Goal: Task Accomplishment & Management: Manage account settings

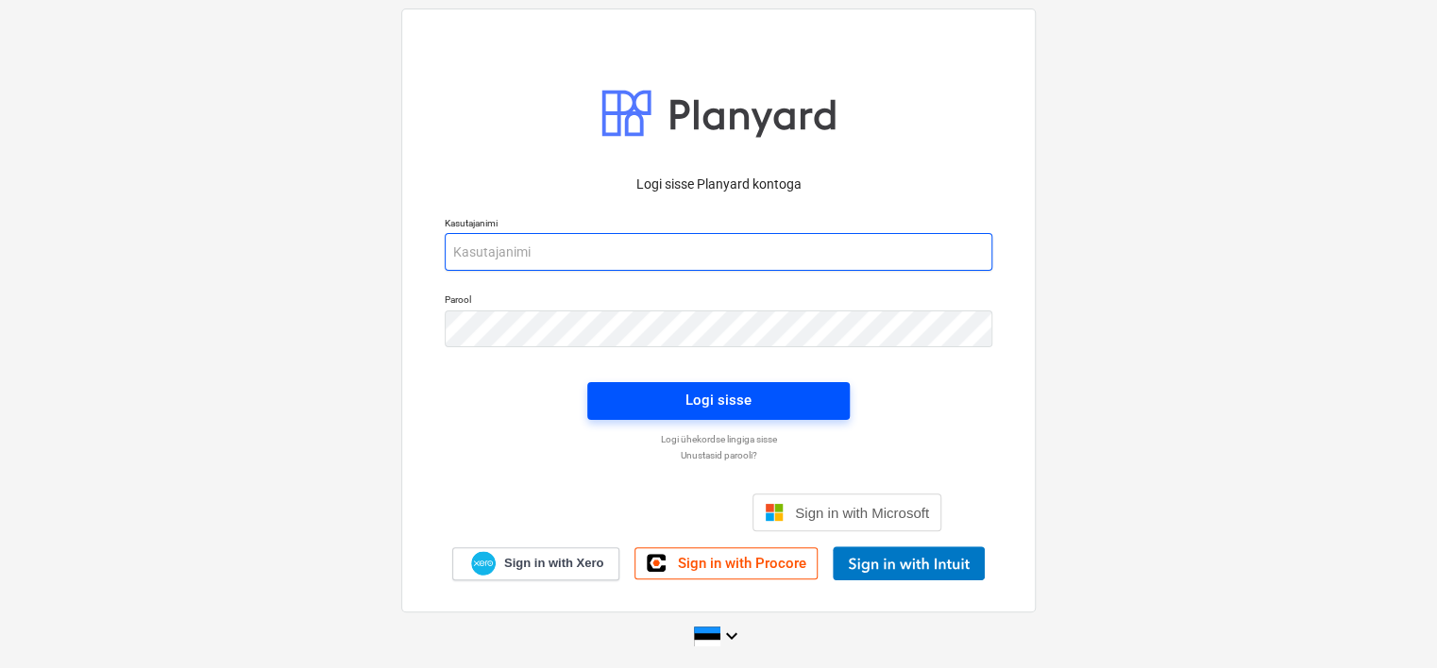
type input "[EMAIL_ADDRESS][DOMAIN_NAME]"
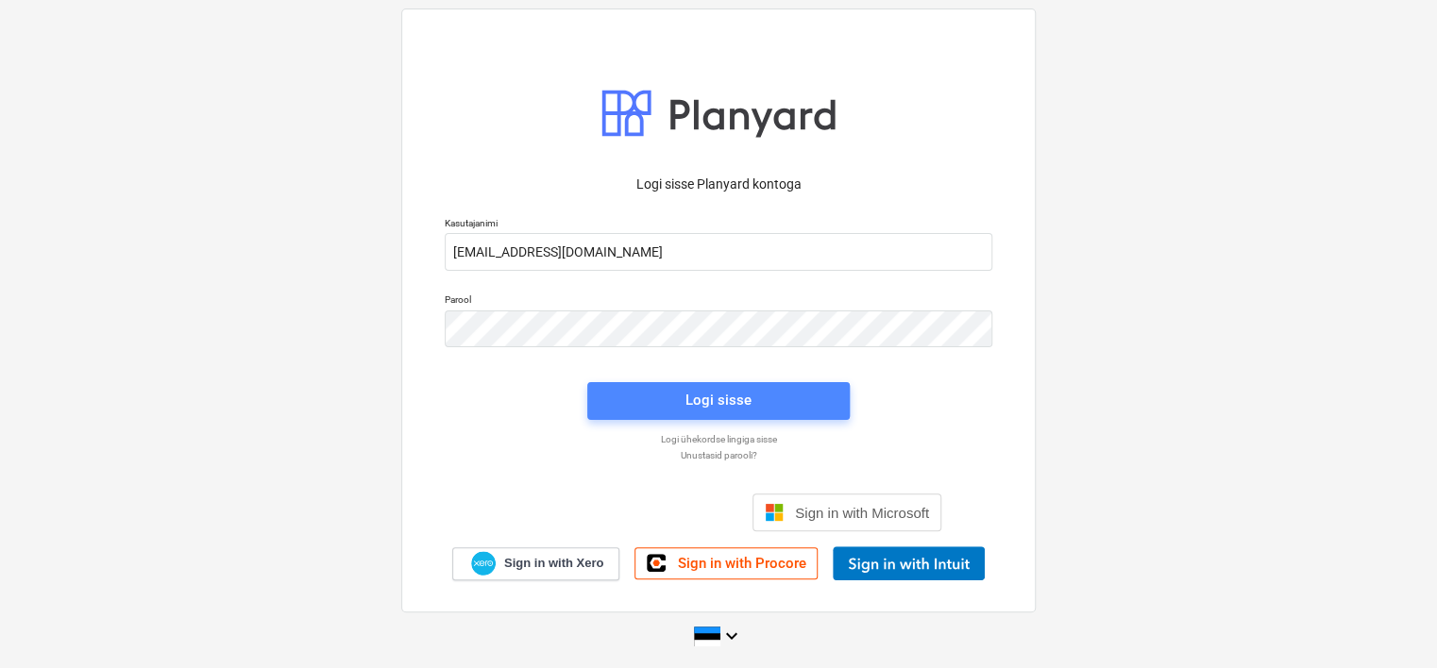
click at [669, 386] on button "Logi sisse" at bounding box center [718, 401] width 262 height 38
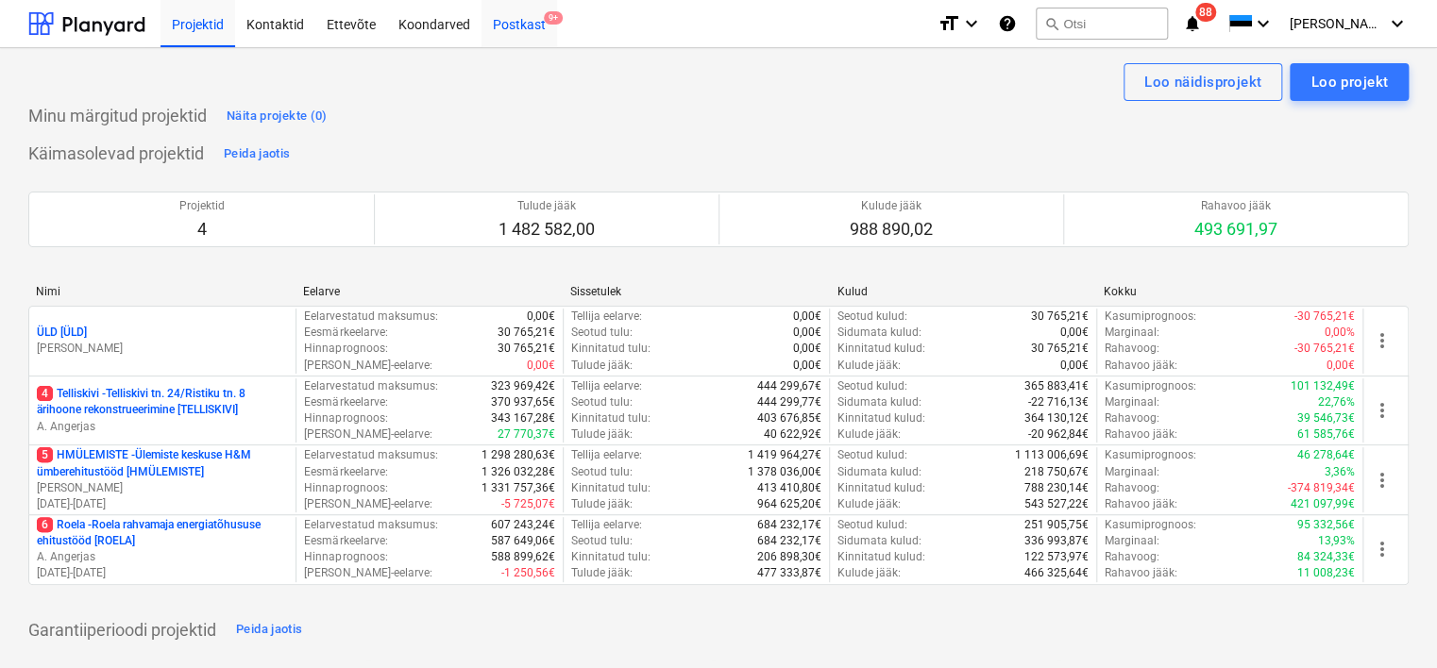
click at [534, 34] on div "Postkast 9+" at bounding box center [520, 23] width 76 height 48
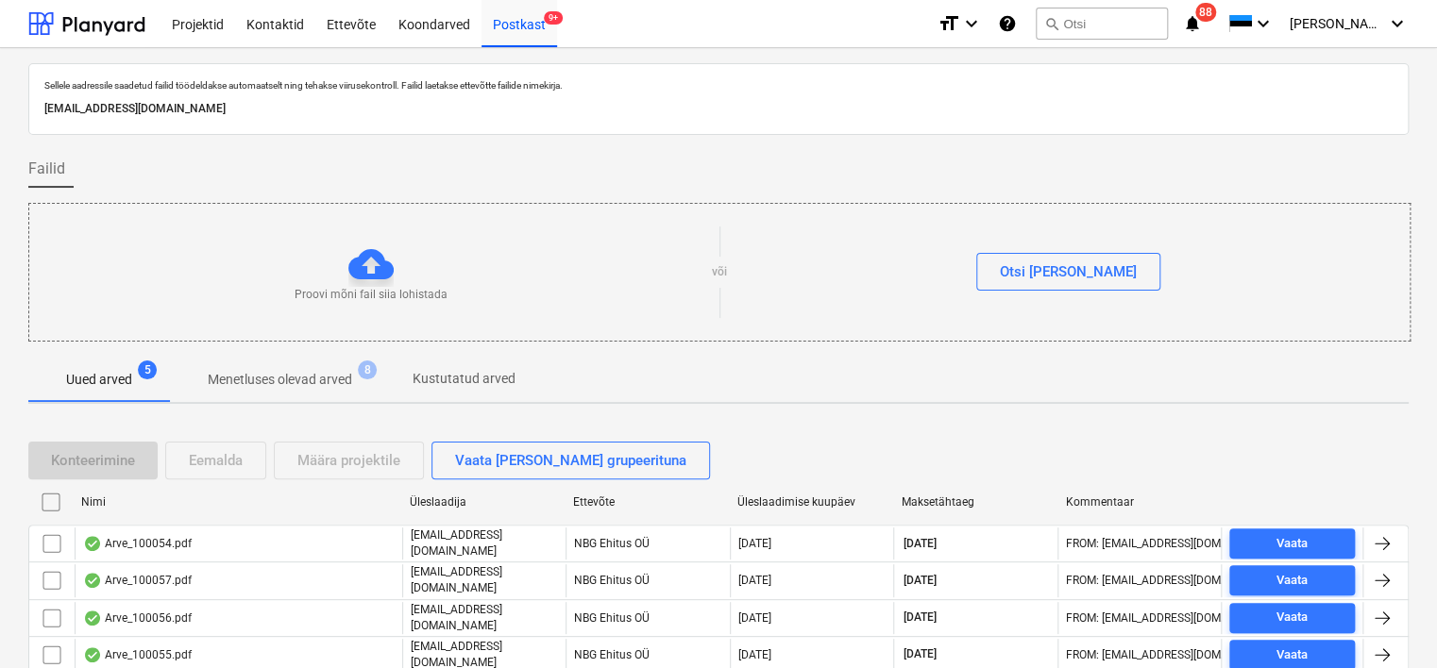
click at [301, 108] on p "[EMAIL_ADDRESS][DOMAIN_NAME]" at bounding box center [718, 109] width 1348 height 20
copy p "[EMAIL_ADDRESS][DOMAIN_NAME]"
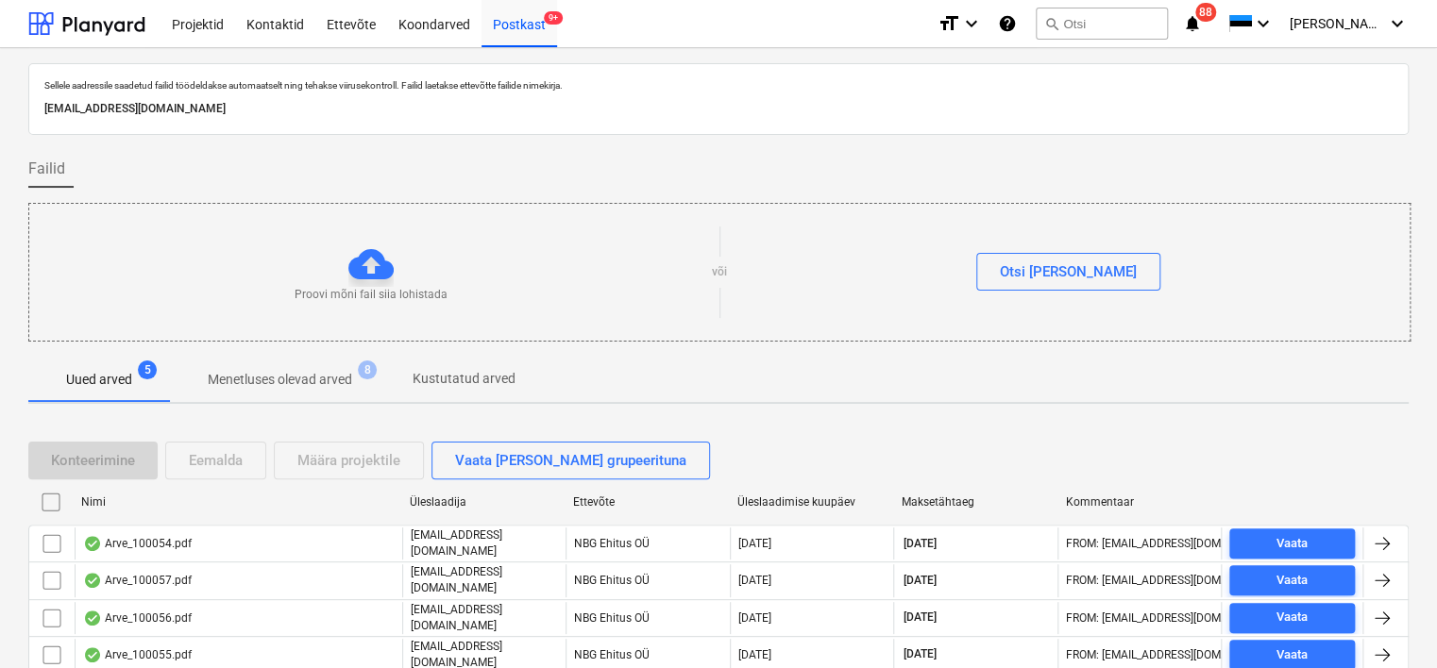
click at [1, 356] on div "Sellele aadressile saadetud failid töödeldakse automaatselt ning tehakse viirus…" at bounding box center [718, 414] width 1437 height 732
click at [530, 27] on div "Postkast 9+" at bounding box center [520, 23] width 76 height 48
click at [425, 25] on div "Koondarved" at bounding box center [434, 23] width 94 height 48
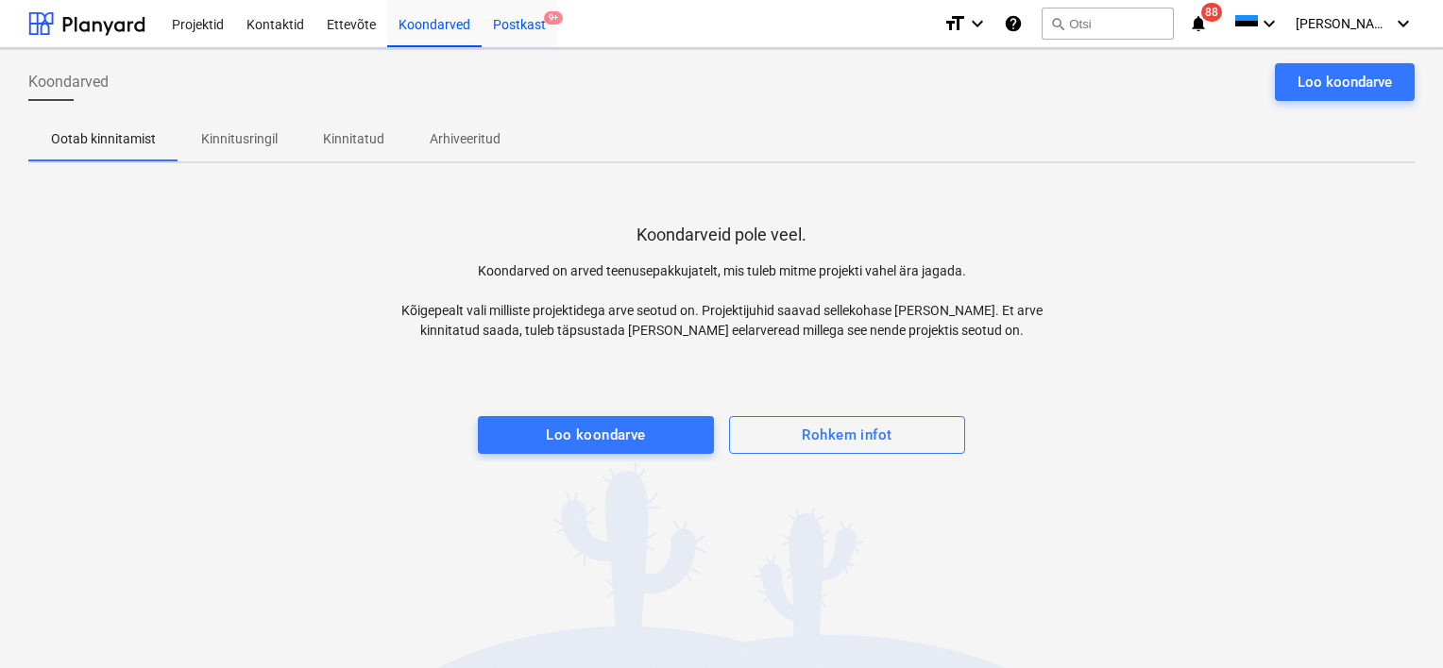
click at [550, 26] on div "Postkast 9+" at bounding box center [520, 23] width 76 height 48
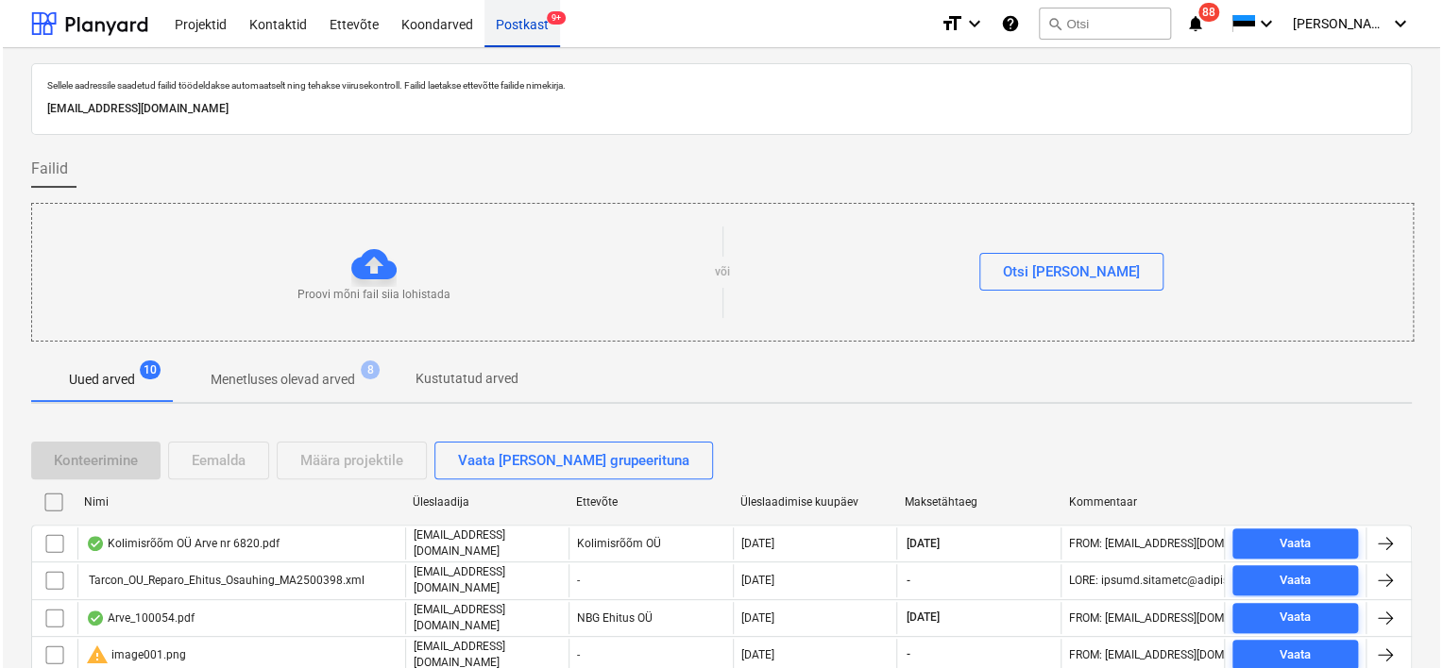
scroll to position [271, 0]
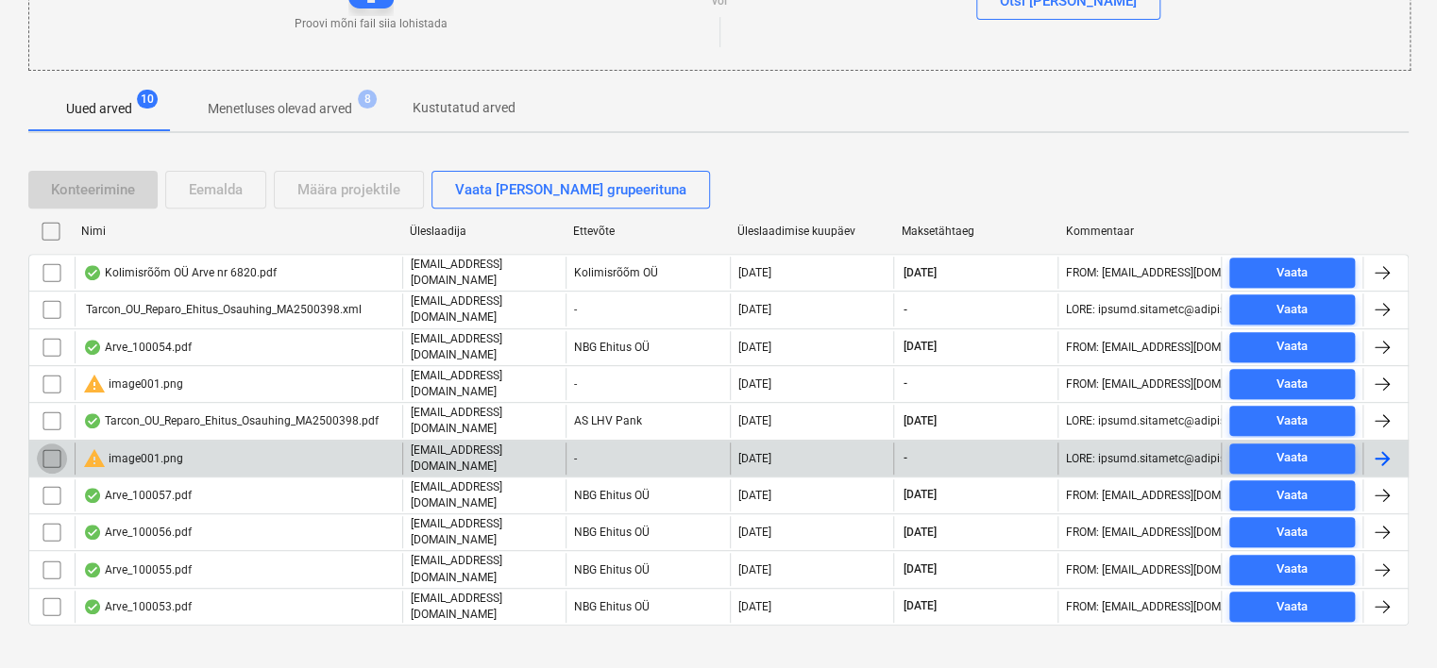
click at [51, 444] on input "checkbox" at bounding box center [52, 459] width 30 height 30
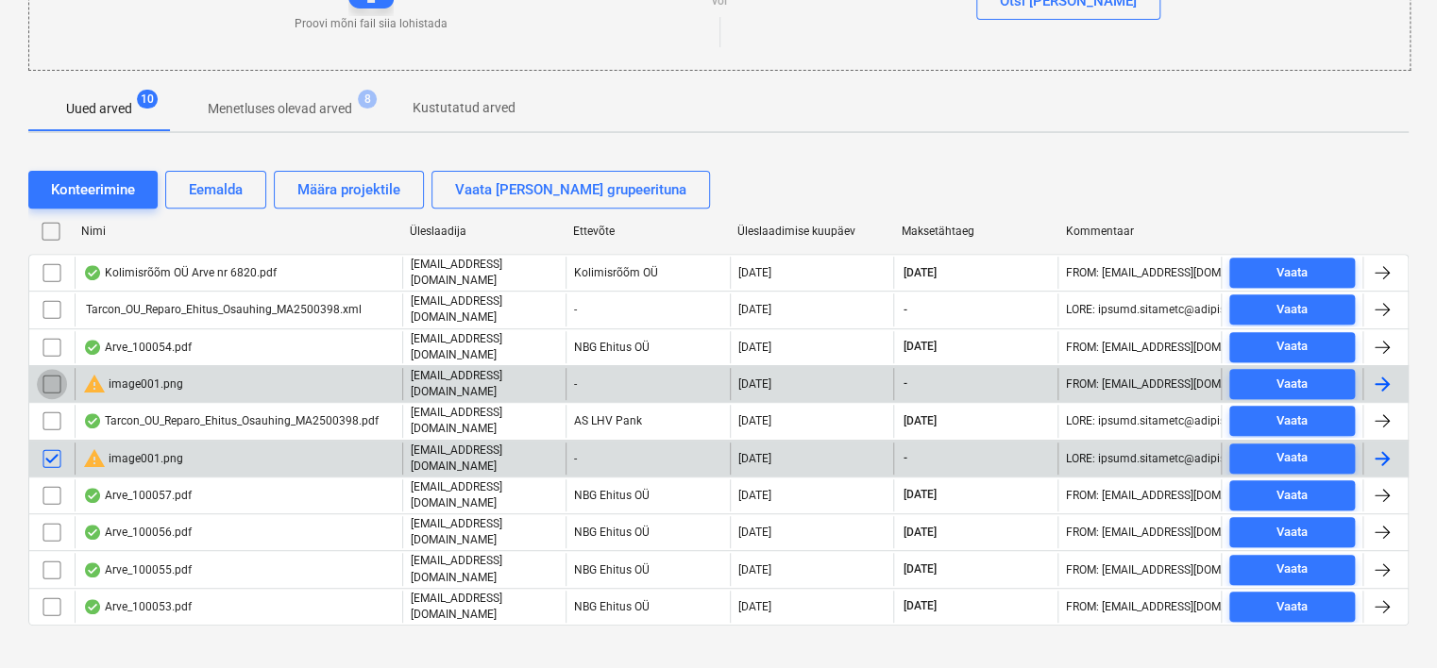
click at [45, 372] on input "checkbox" at bounding box center [52, 384] width 30 height 30
click at [215, 178] on div "Eemalda" at bounding box center [216, 190] width 54 height 25
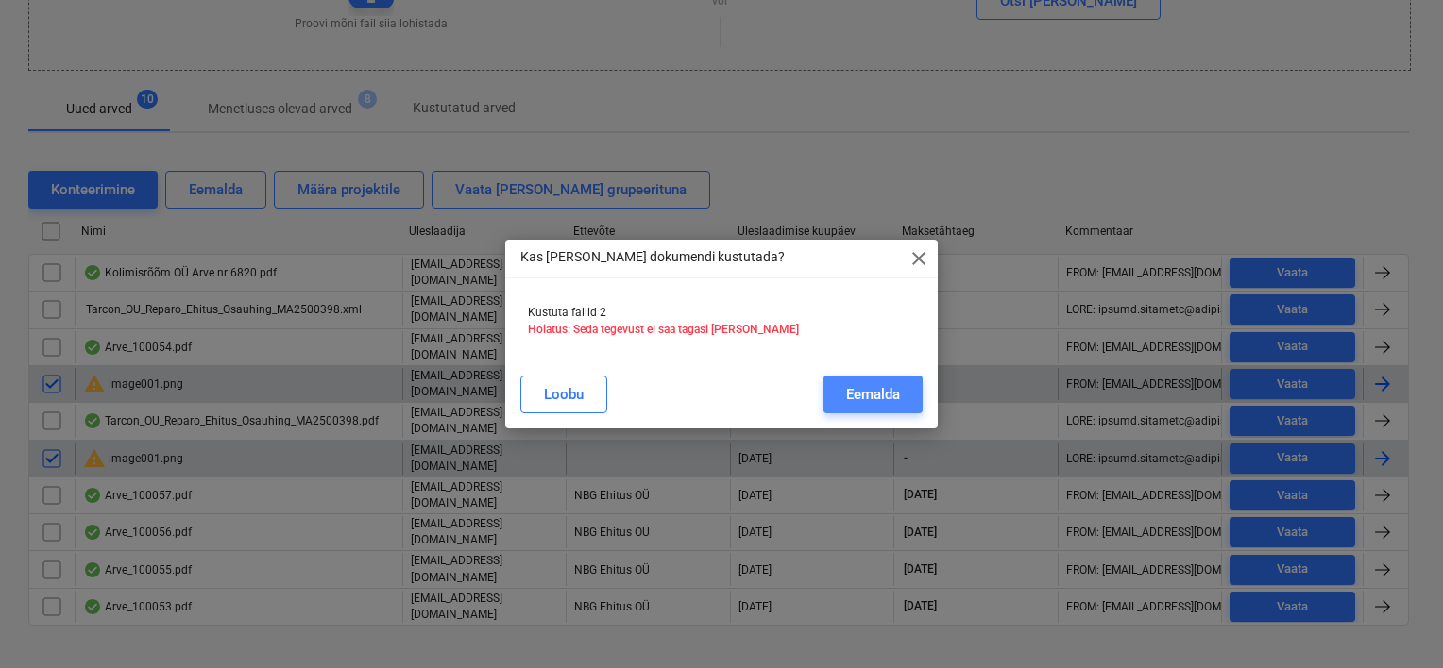
click at [850, 387] on div "Eemalda" at bounding box center [873, 394] width 54 height 25
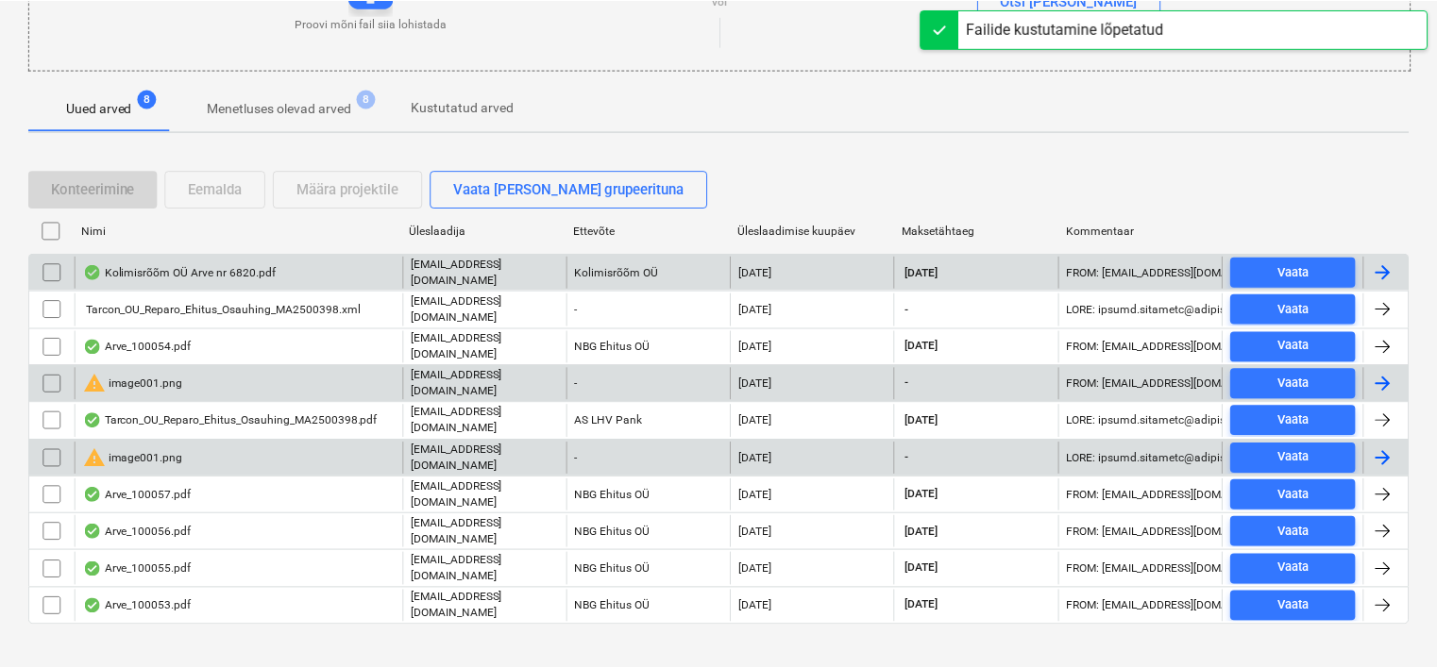
scroll to position [201, 0]
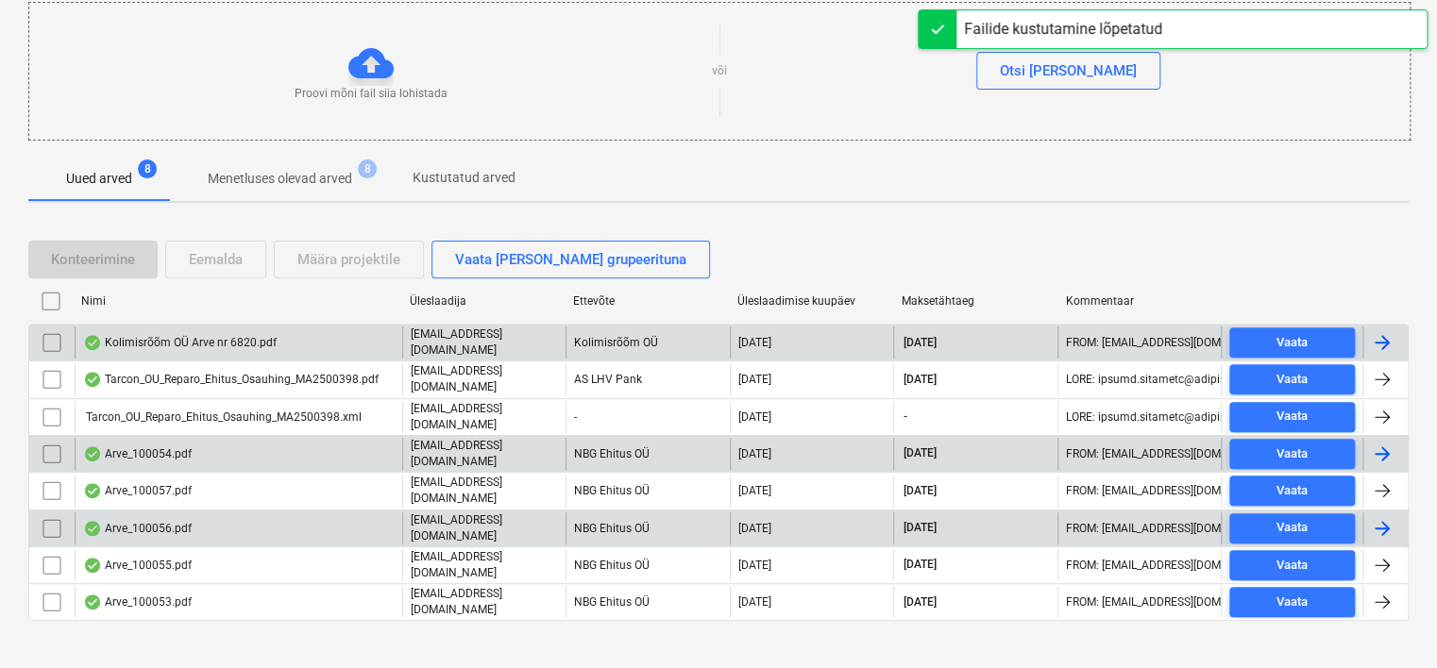
click at [243, 335] on div "Kolimisrõõm OÜ Arve nr 6820.pdf" at bounding box center [180, 342] width 194 height 15
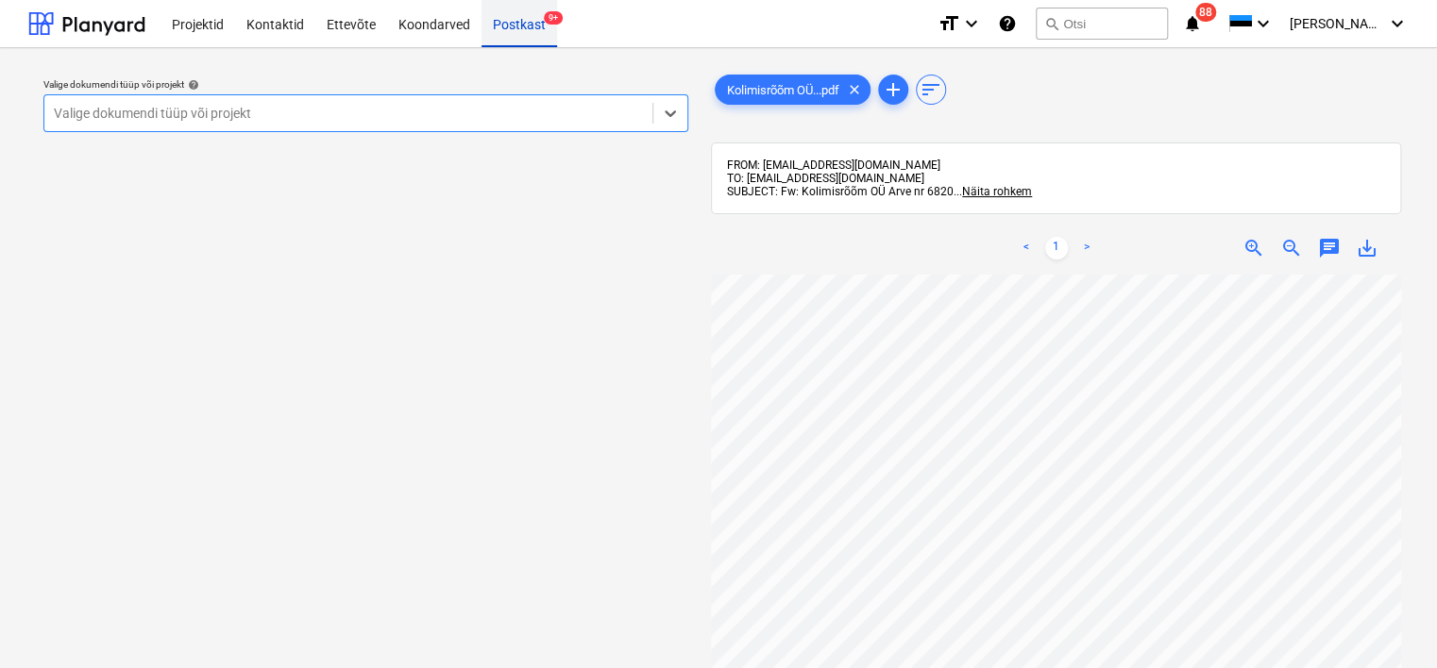
click at [519, 23] on div "Postkast 9+" at bounding box center [520, 23] width 76 height 48
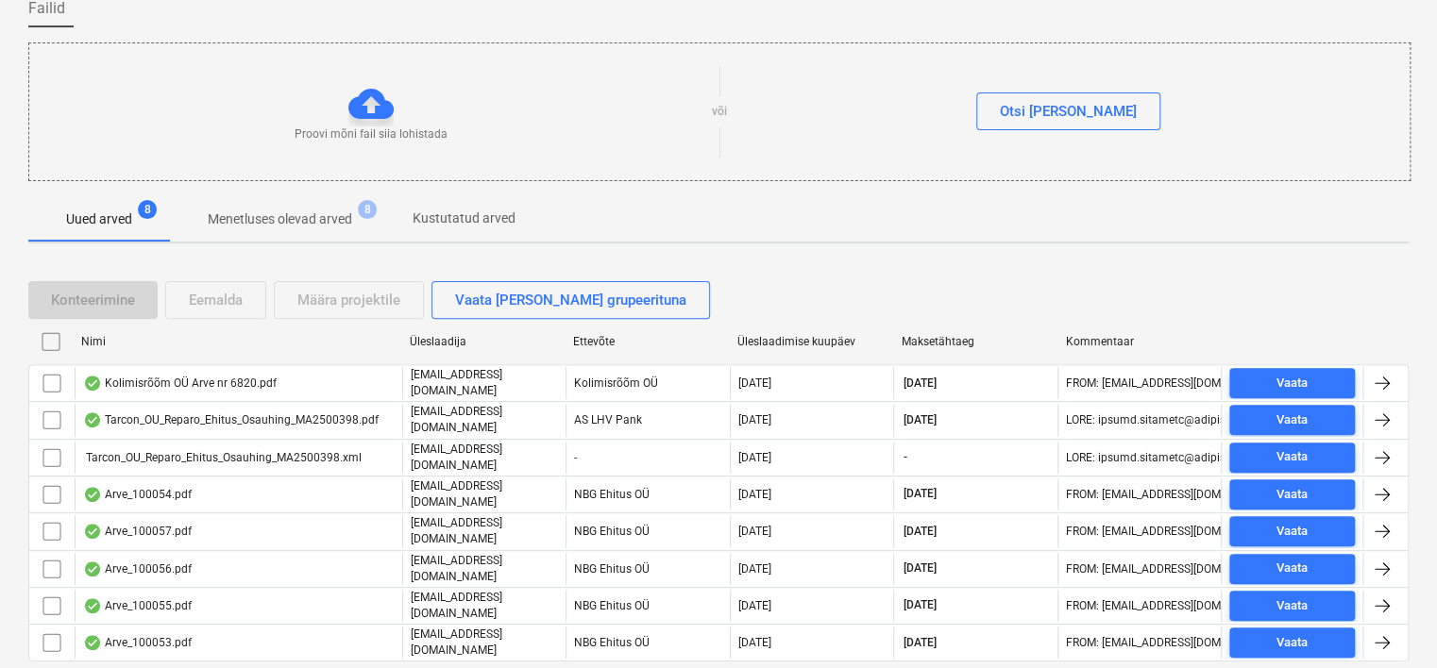
scroll to position [161, 0]
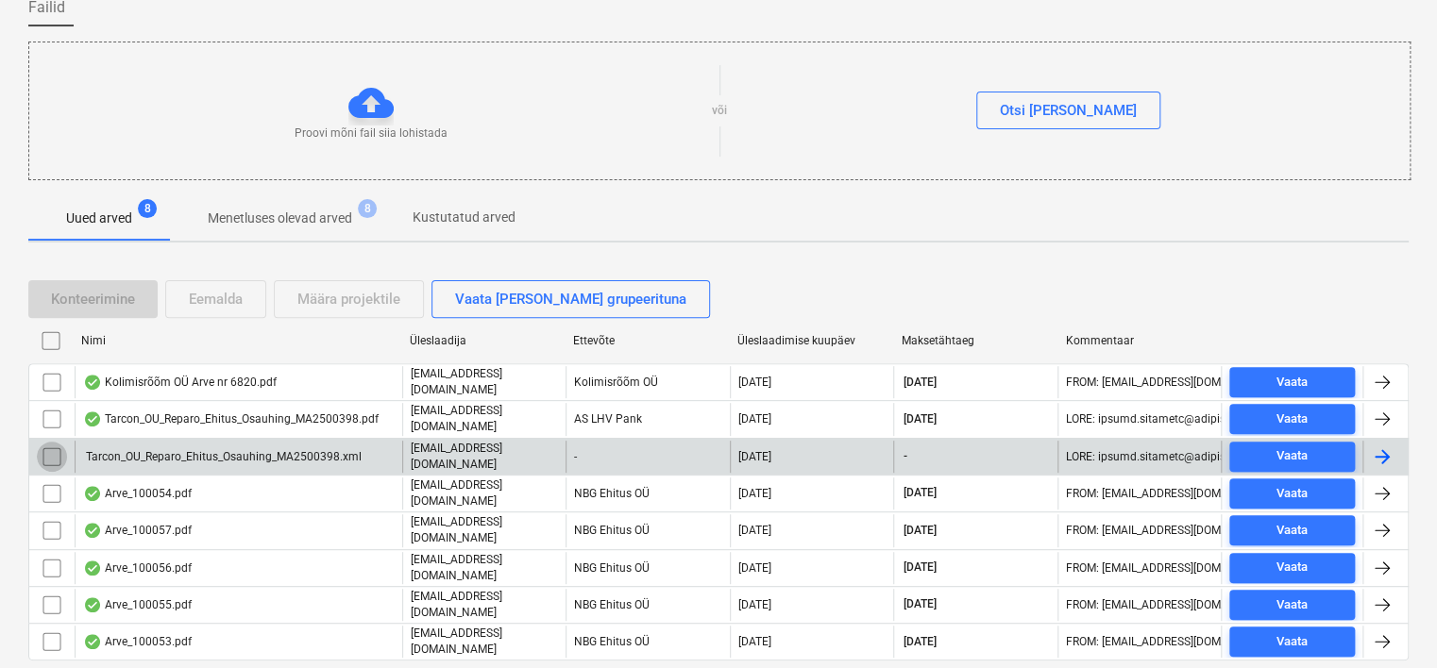
click at [52, 454] on input "checkbox" at bounding box center [52, 457] width 30 height 30
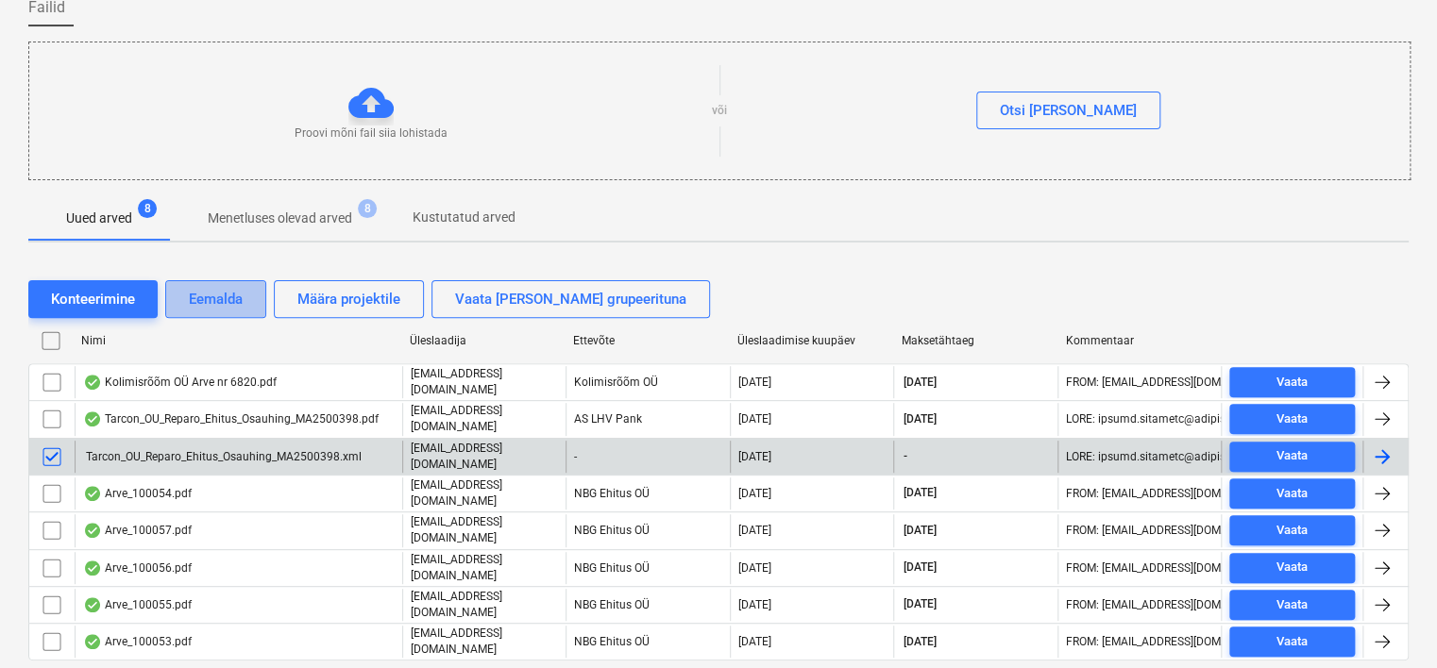
click at [210, 291] on div "Eemalda" at bounding box center [216, 299] width 54 height 25
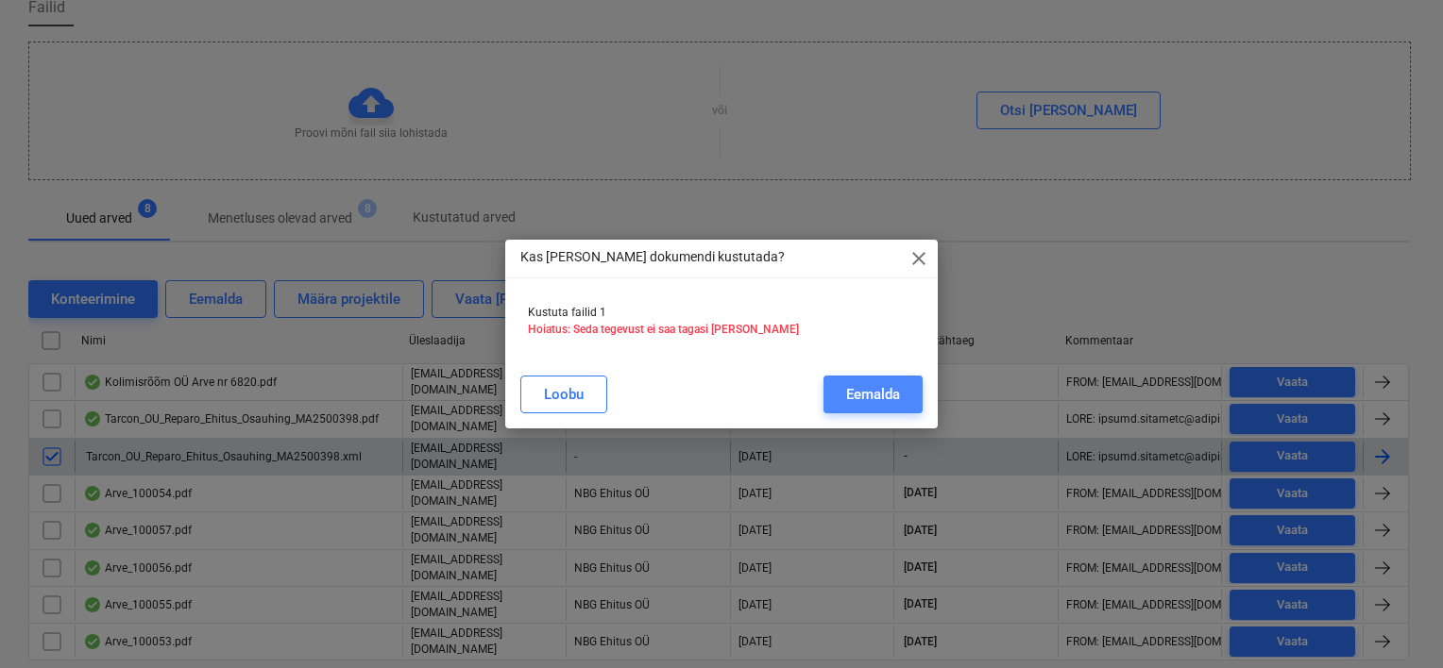
click at [872, 389] on div "Eemalda" at bounding box center [873, 394] width 54 height 25
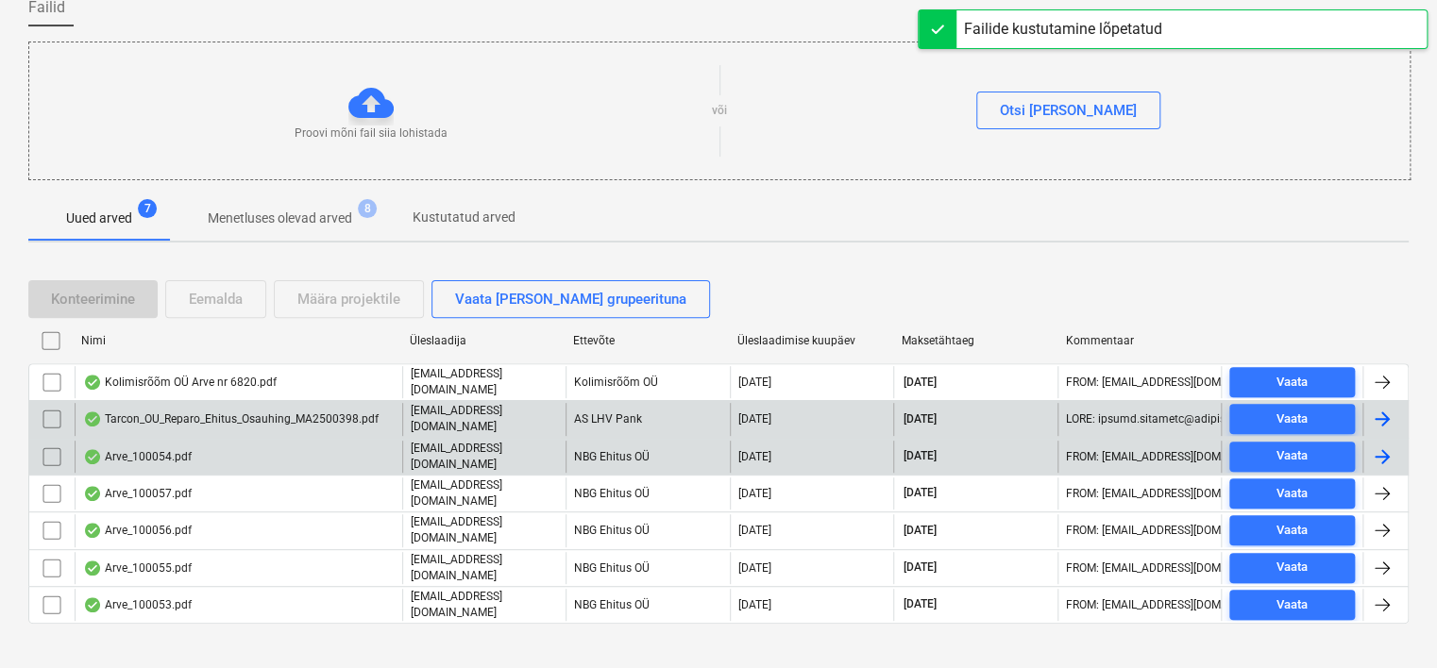
click at [277, 416] on div "Tarcon_OU_Reparo_Ehitus_Osauhing_MA2500398.pdf" at bounding box center [231, 419] width 296 height 15
